Goal: Navigation & Orientation: Find specific page/section

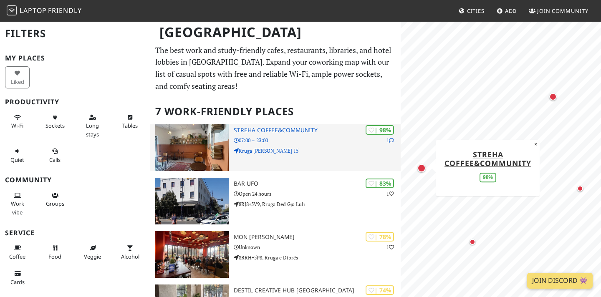
click at [287, 153] on p "Rruga Mihal Ciko 15" at bounding box center [317, 151] width 167 height 8
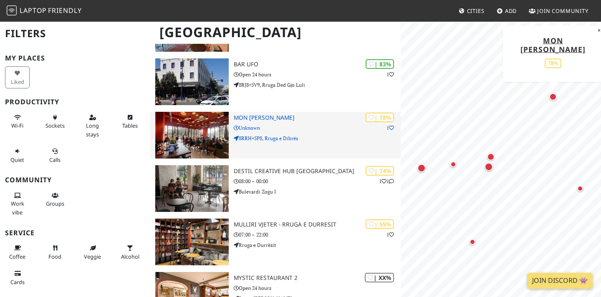
scroll to position [123, 0]
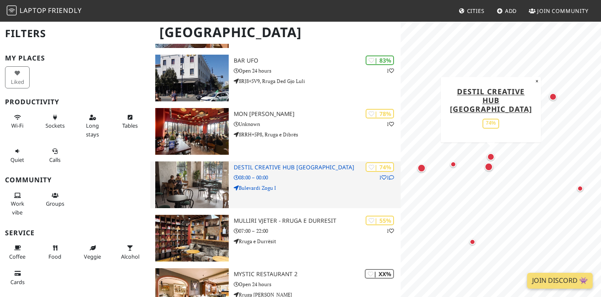
click at [189, 186] on img at bounding box center [191, 184] width 73 height 47
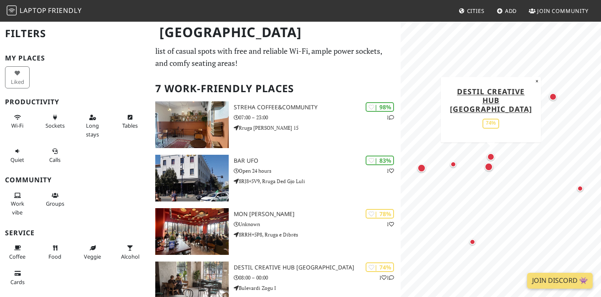
scroll to position [0, 0]
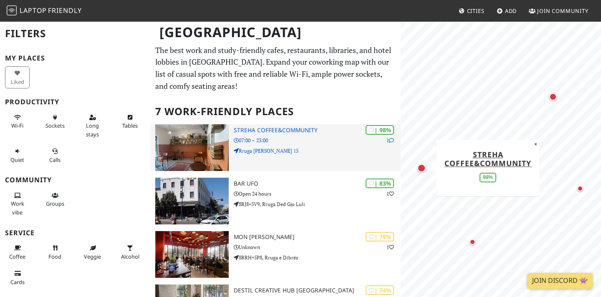
click at [203, 147] on img at bounding box center [191, 147] width 73 height 47
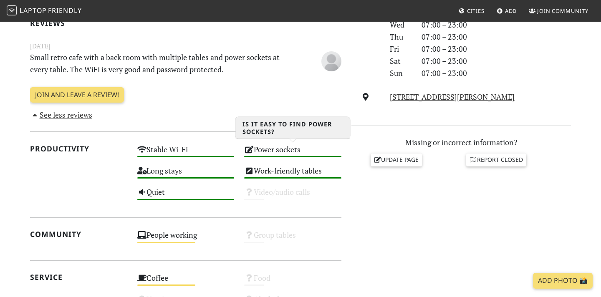
scroll to position [269, 0]
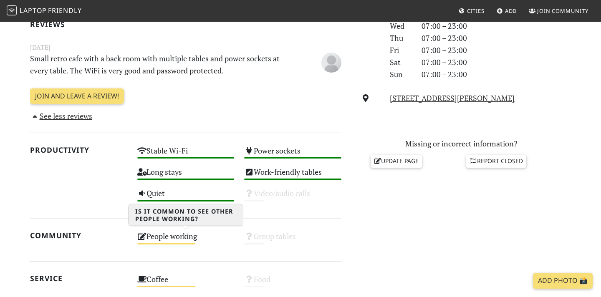
click at [187, 236] on div "People working Medium" at bounding box center [185, 239] width 107 height 21
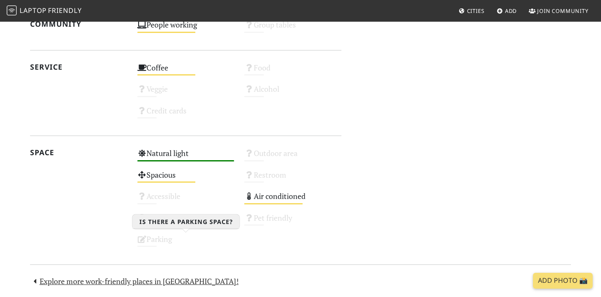
scroll to position [559, 0]
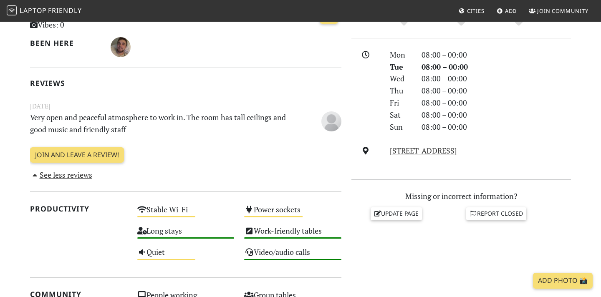
scroll to position [218, 0]
